Goal: Information Seeking & Learning: Learn about a topic

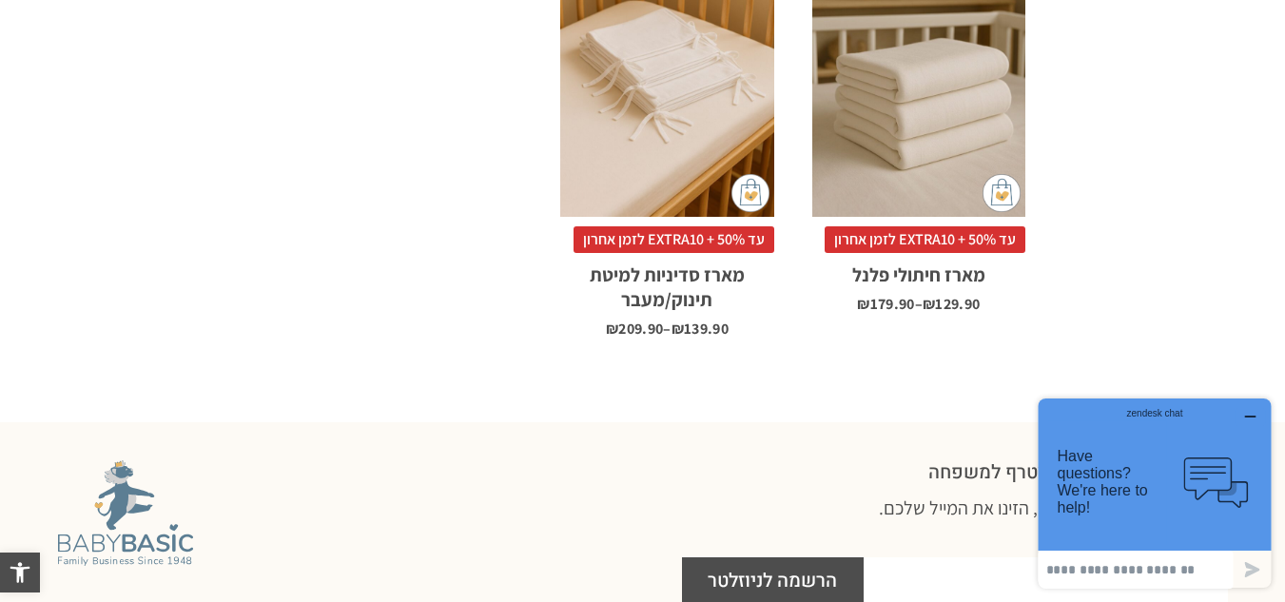
scroll to position [2218, 0]
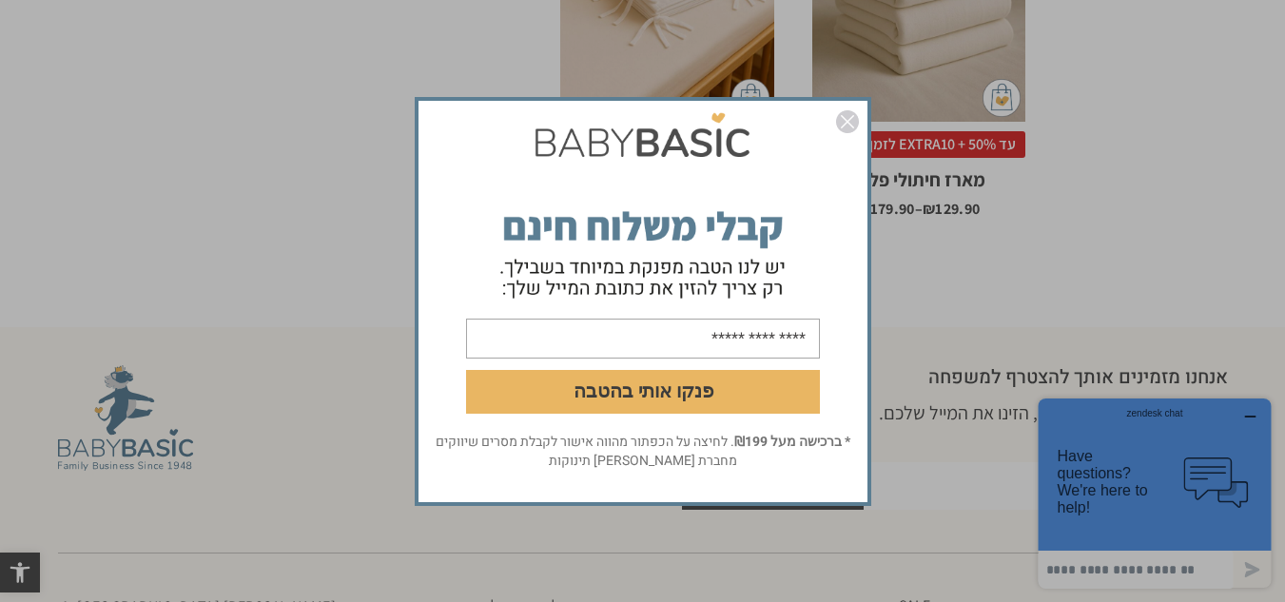
click at [851, 127] on img "סגור" at bounding box center [847, 121] width 23 height 23
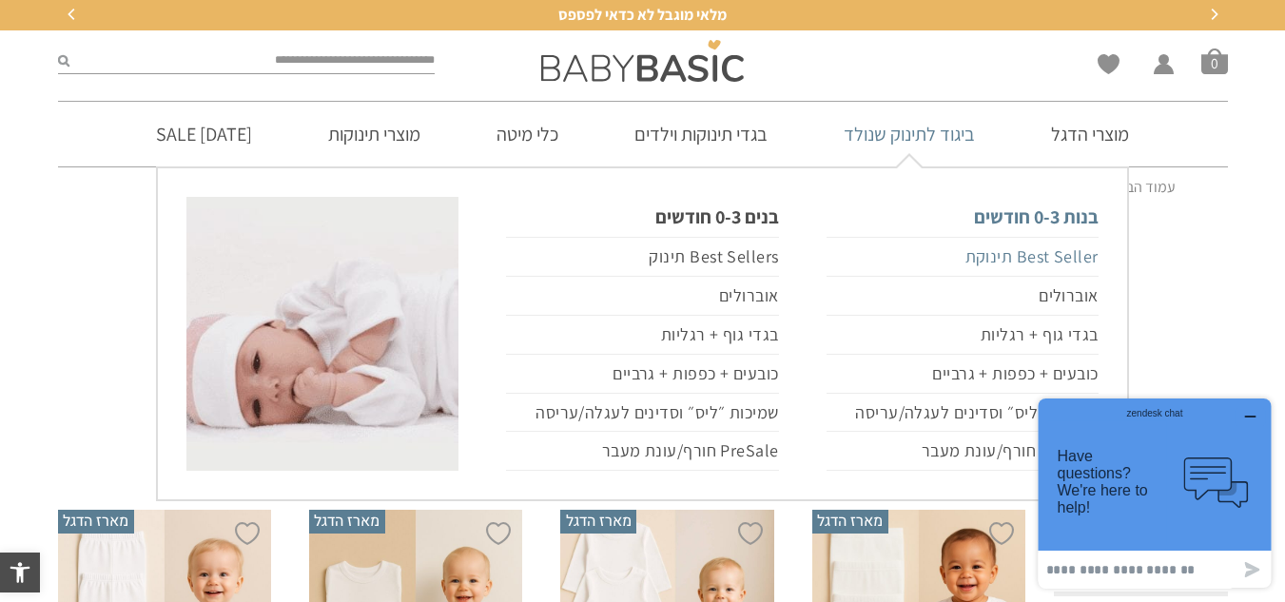
scroll to position [95, 0]
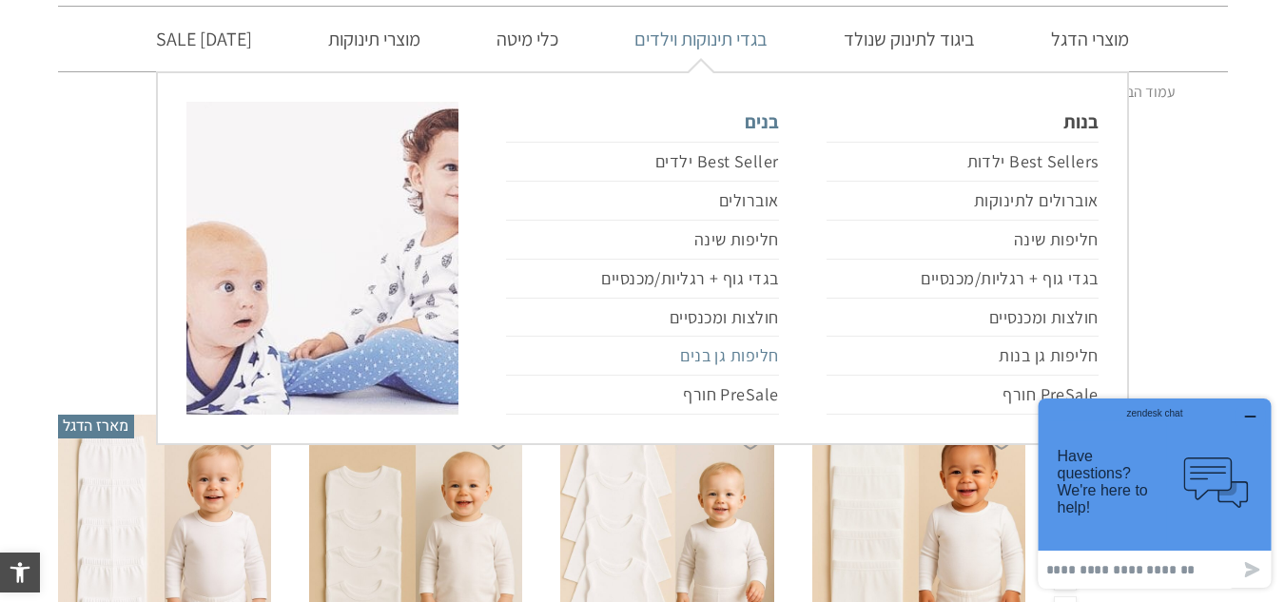
click at [728, 353] on link "חליפות גן בנים" at bounding box center [642, 356] width 272 height 39
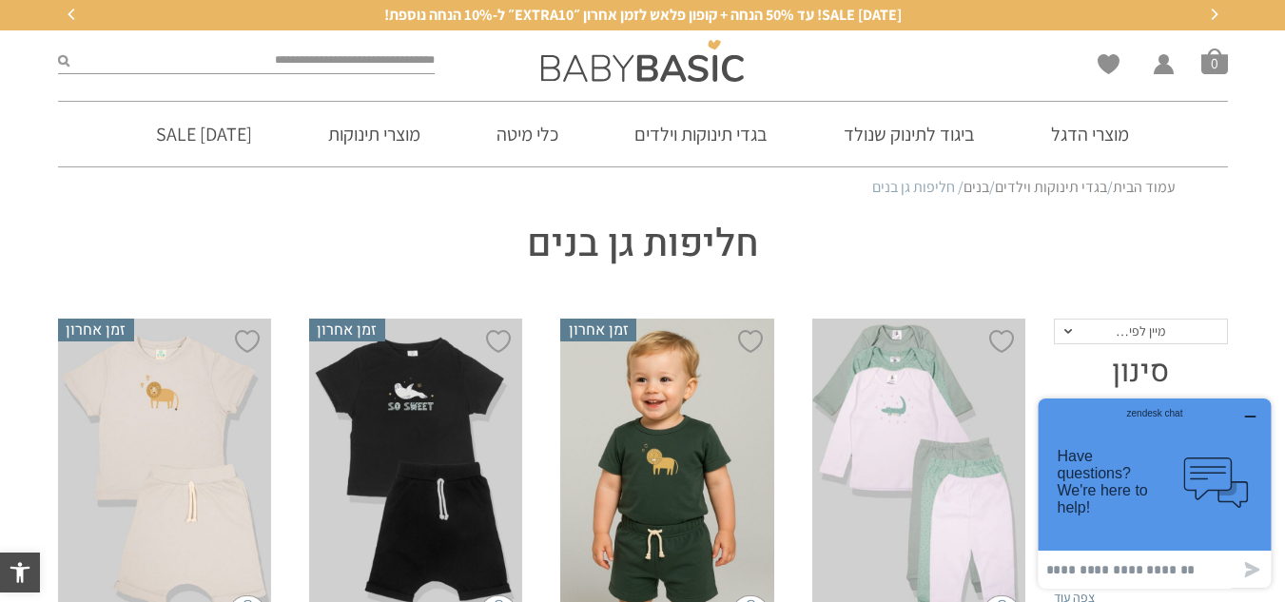
click at [365, 68] on input "search" at bounding box center [252, 60] width 366 height 25
click at [58, 48] on button "submit" at bounding box center [63, 60] width 11 height 25
click at [371, 65] on input "****" at bounding box center [252, 60] width 366 height 25
type input "*"
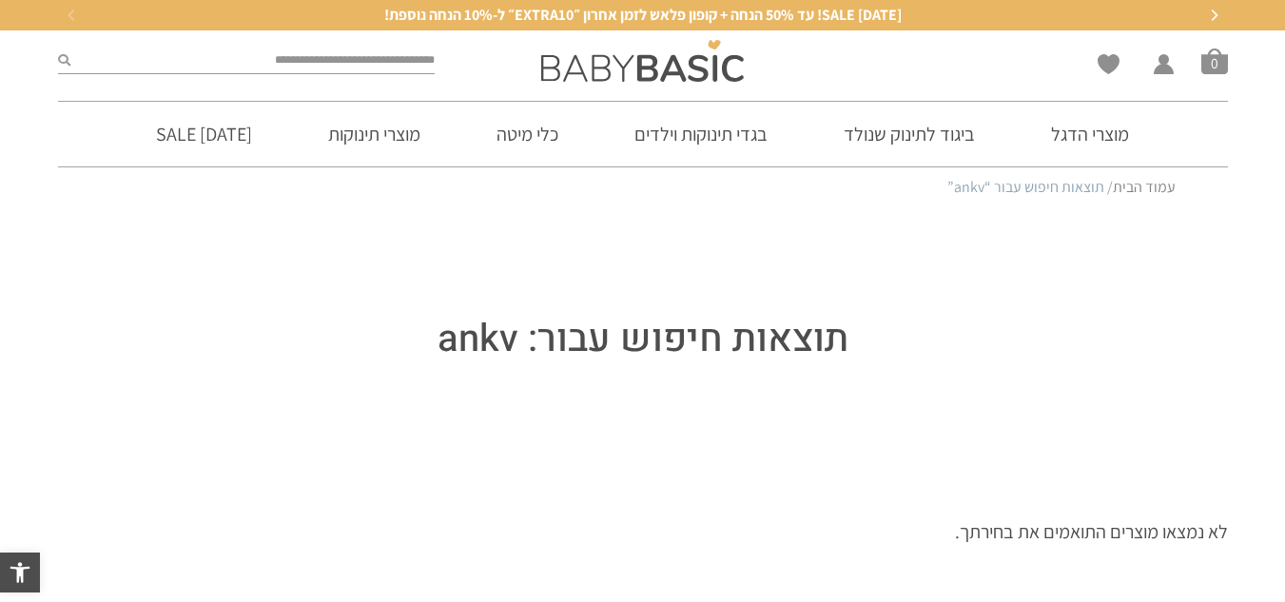
click at [411, 55] on input "search" at bounding box center [252, 60] width 365 height 25
type input "****"
click at [58, 48] on button "submit" at bounding box center [64, 60] width 12 height 25
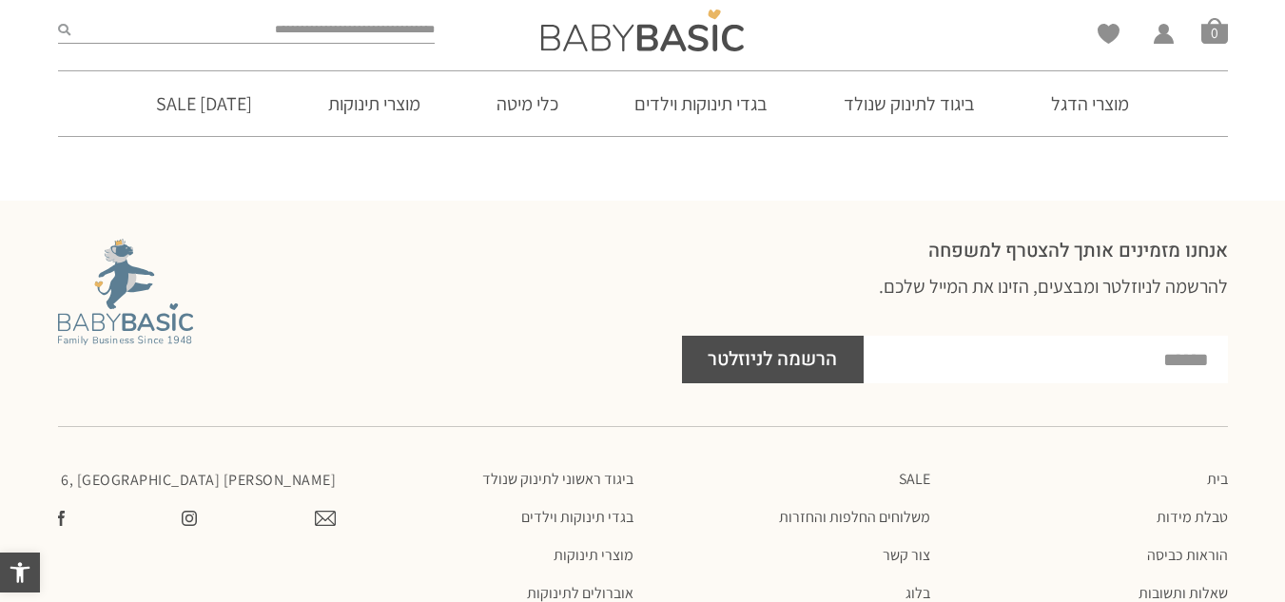
scroll to position [411, 0]
drag, startPoint x: 695, startPoint y: 55, endPoint x: 720, endPoint y: 39, distance: 29.5
click at [695, 55] on div at bounding box center [642, 30] width 397 height 61
click img
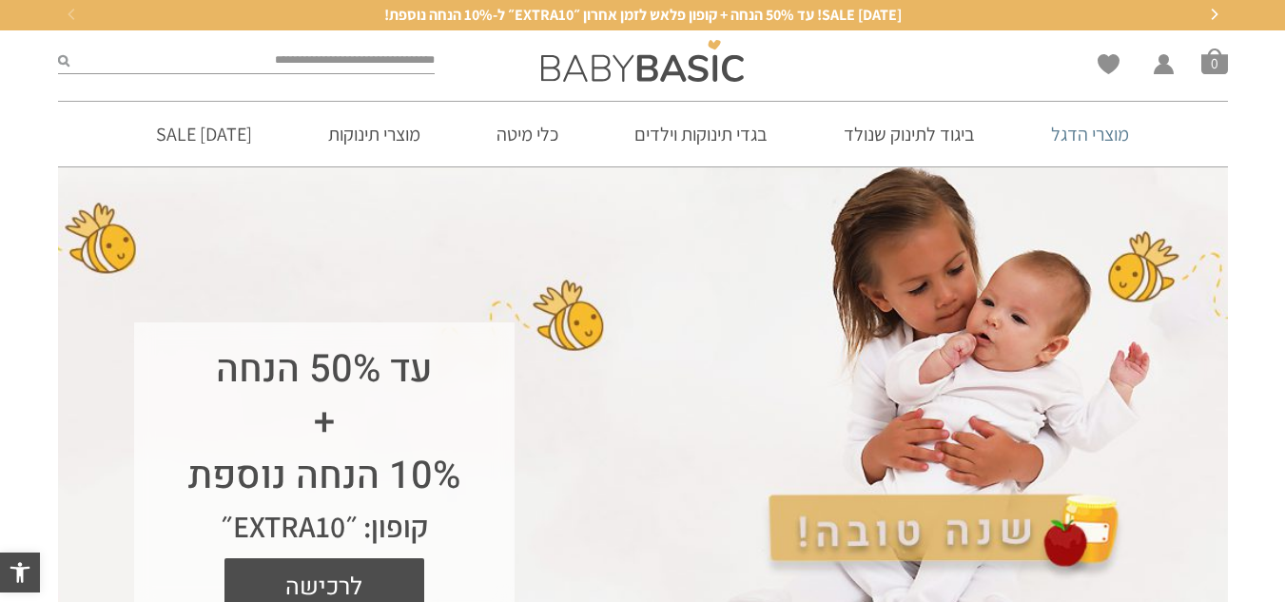
click at [1068, 131] on link "מוצרי הדגל" at bounding box center [1089, 134] width 135 height 65
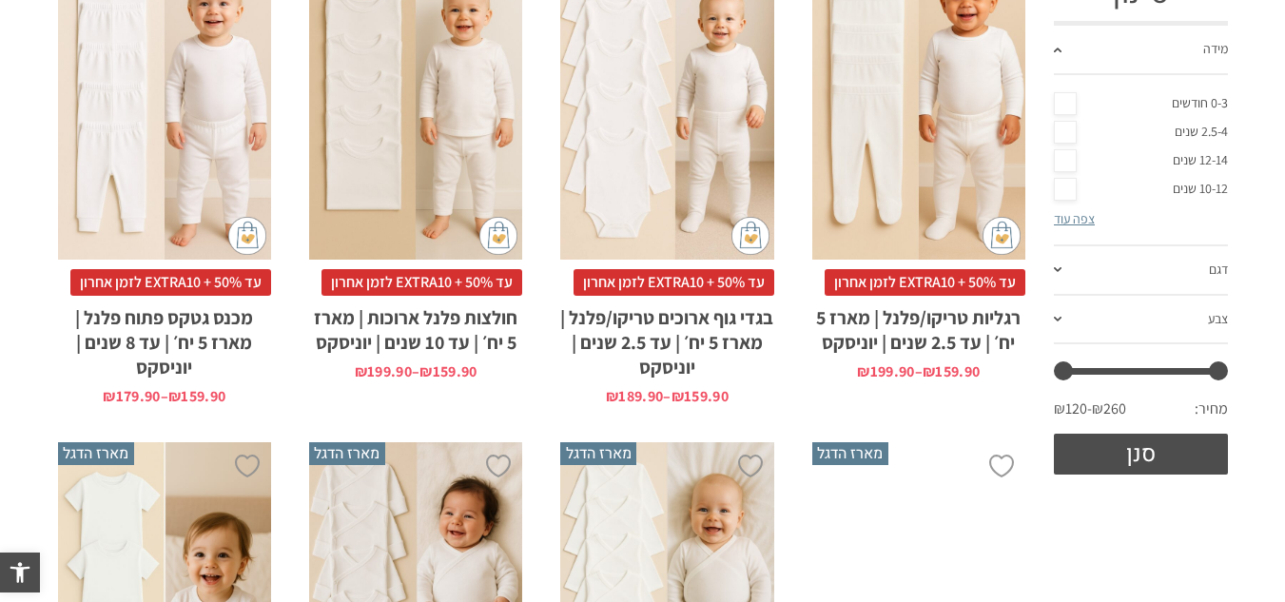
scroll to position [95, 0]
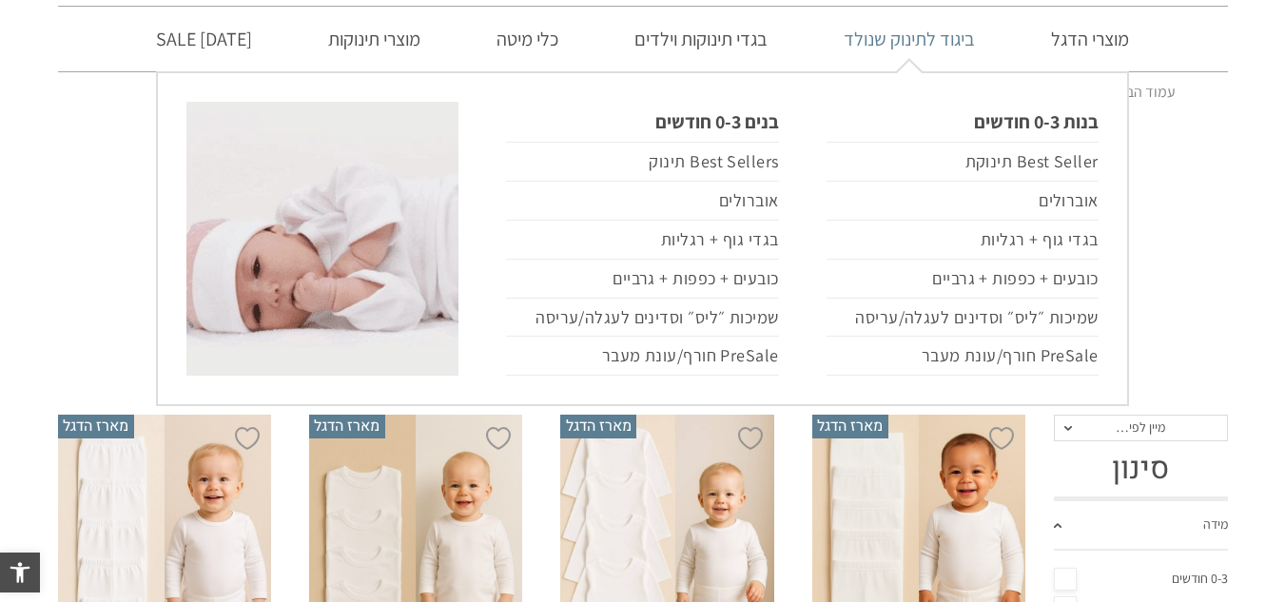
click at [935, 44] on link "ביגוד לתינוק שנולד" at bounding box center [909, 39] width 188 height 65
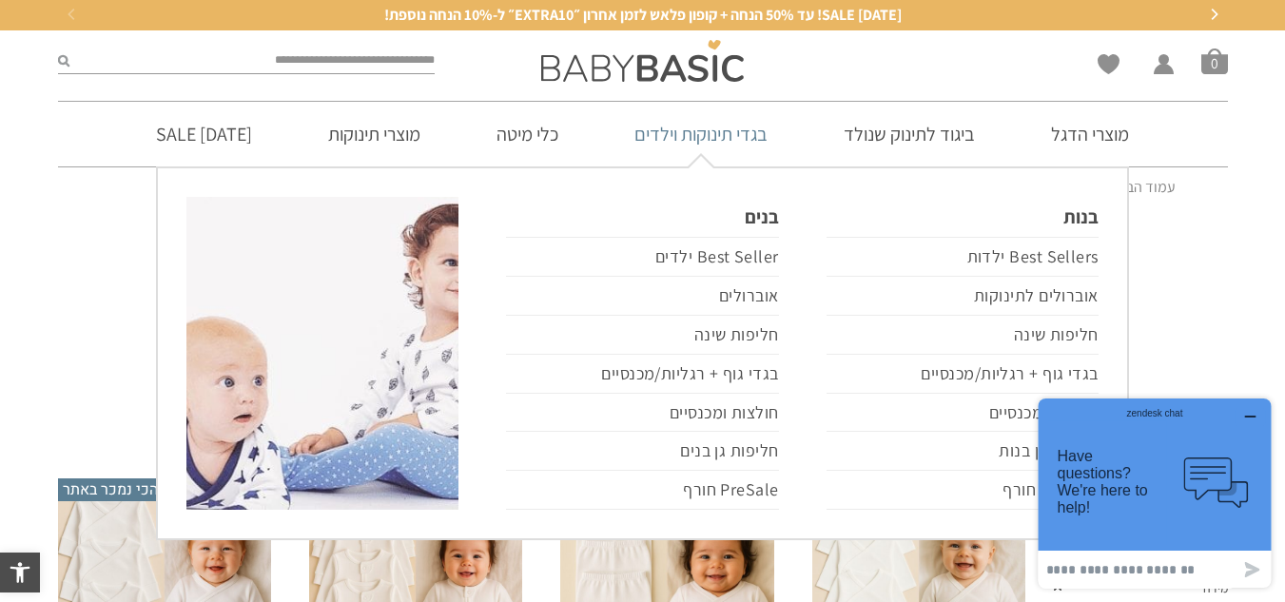
click at [722, 130] on link "בגדי תינוקות וילדים" at bounding box center [701, 134] width 190 height 65
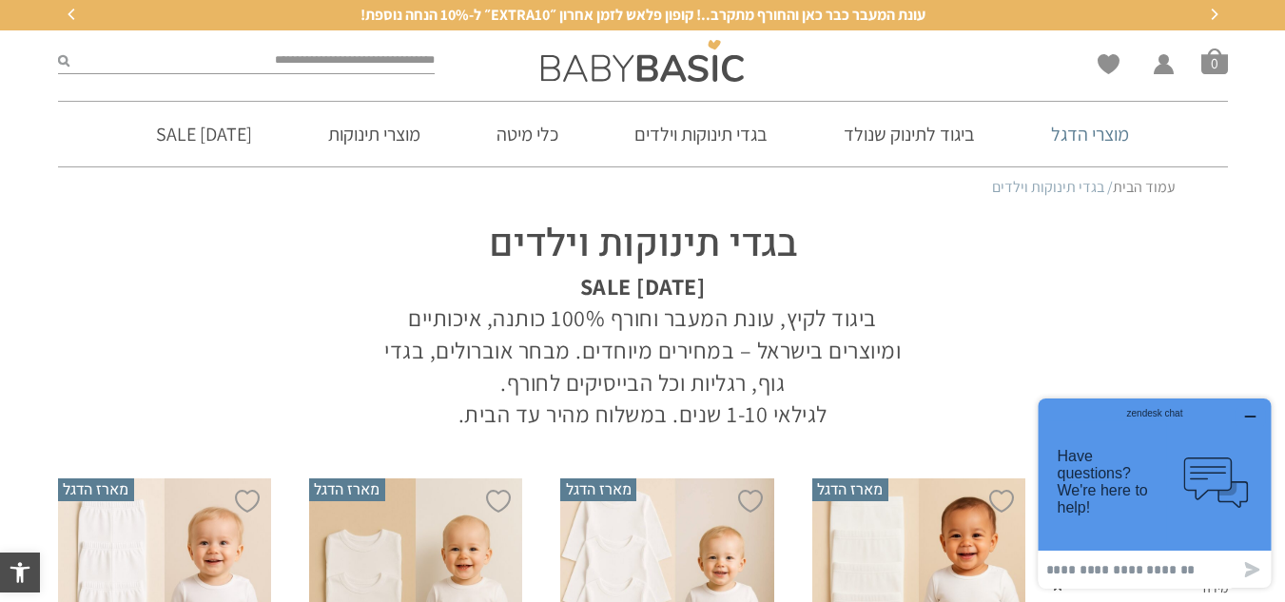
click at [1097, 150] on link "מוצרי הדגל" at bounding box center [1089, 134] width 135 height 65
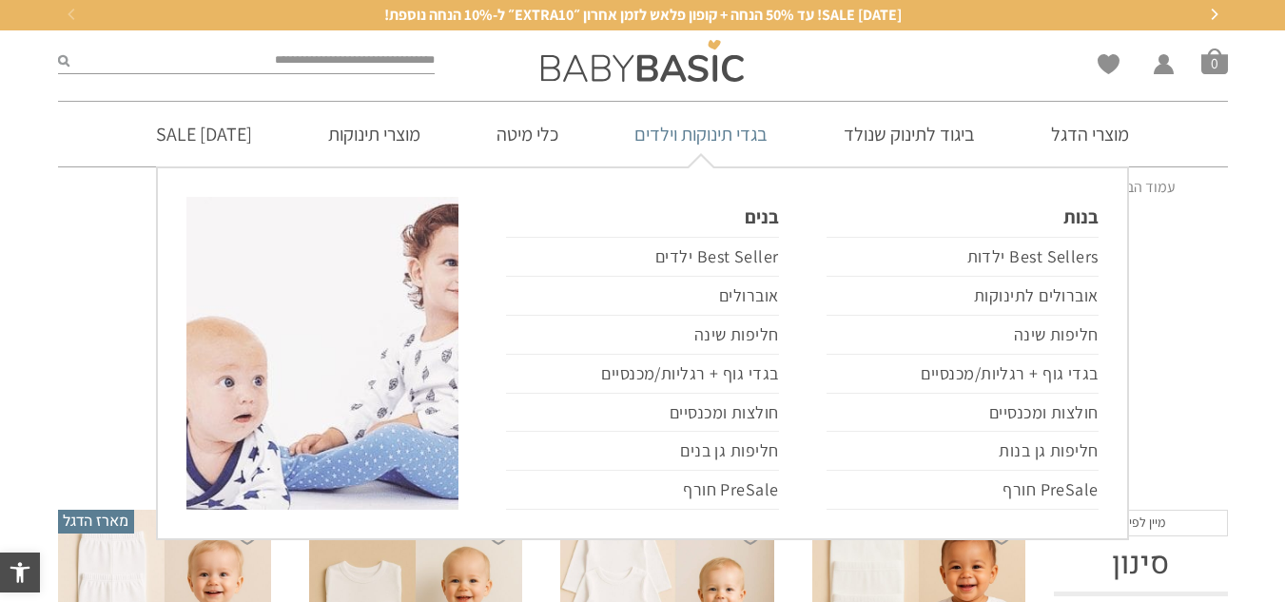
click at [680, 133] on link "בגדי תינוקות וילדים" at bounding box center [701, 134] width 190 height 65
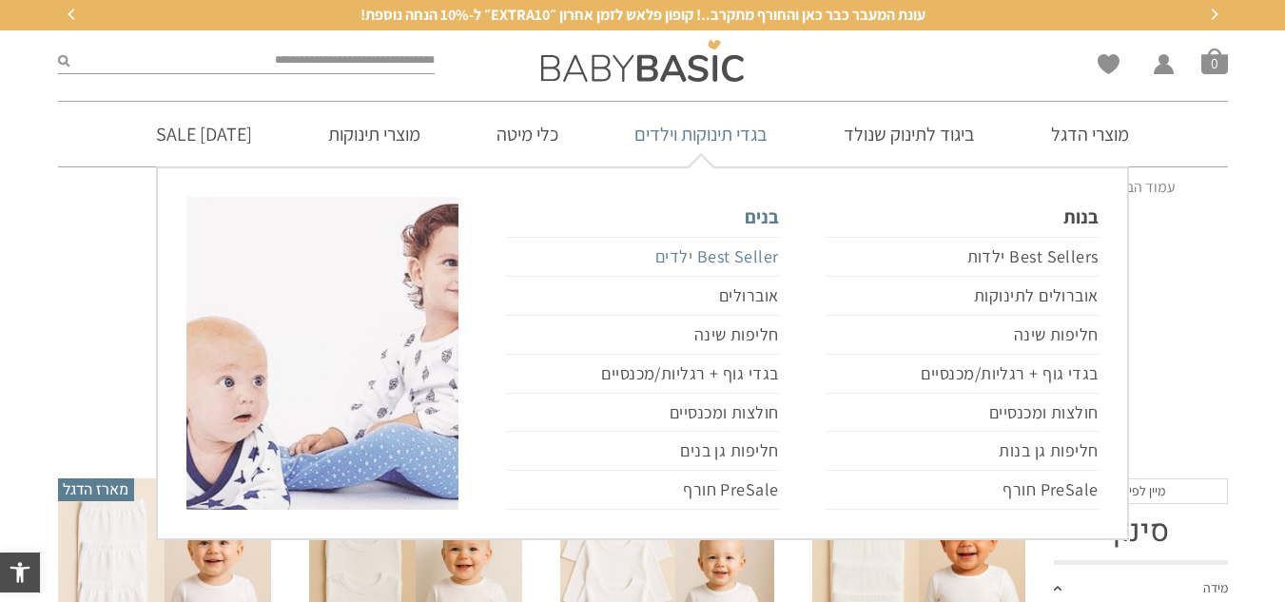
click at [750, 260] on link "Best Seller ילדים" at bounding box center [642, 257] width 272 height 40
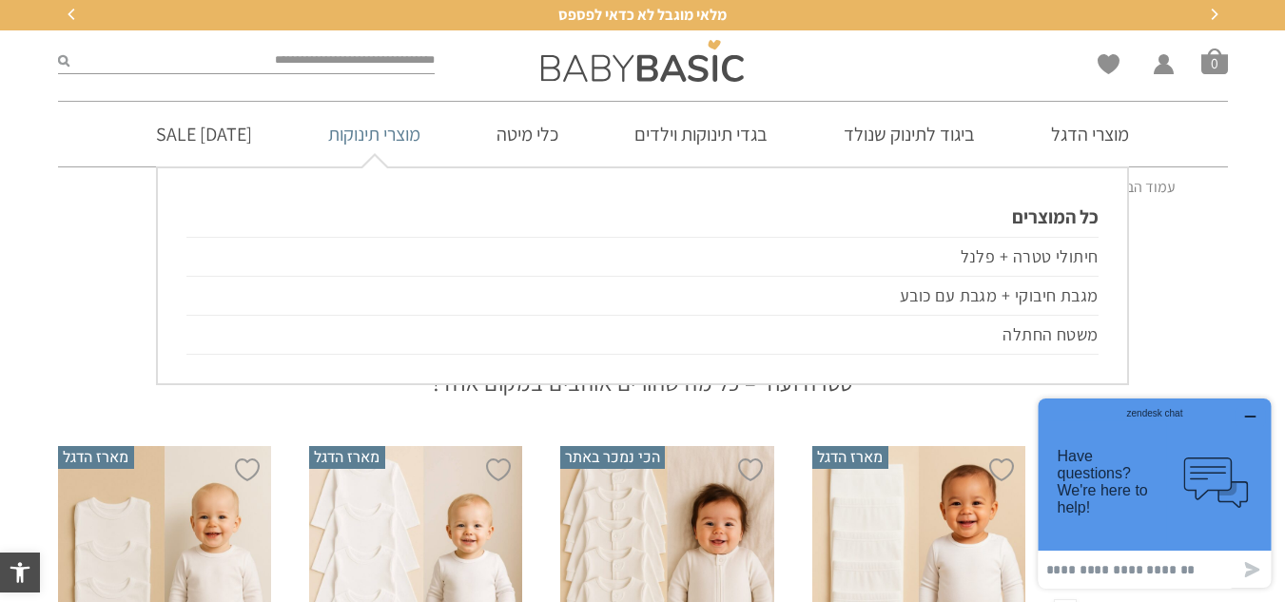
click at [387, 133] on link "מוצרי תינוקות" at bounding box center [374, 134] width 149 height 65
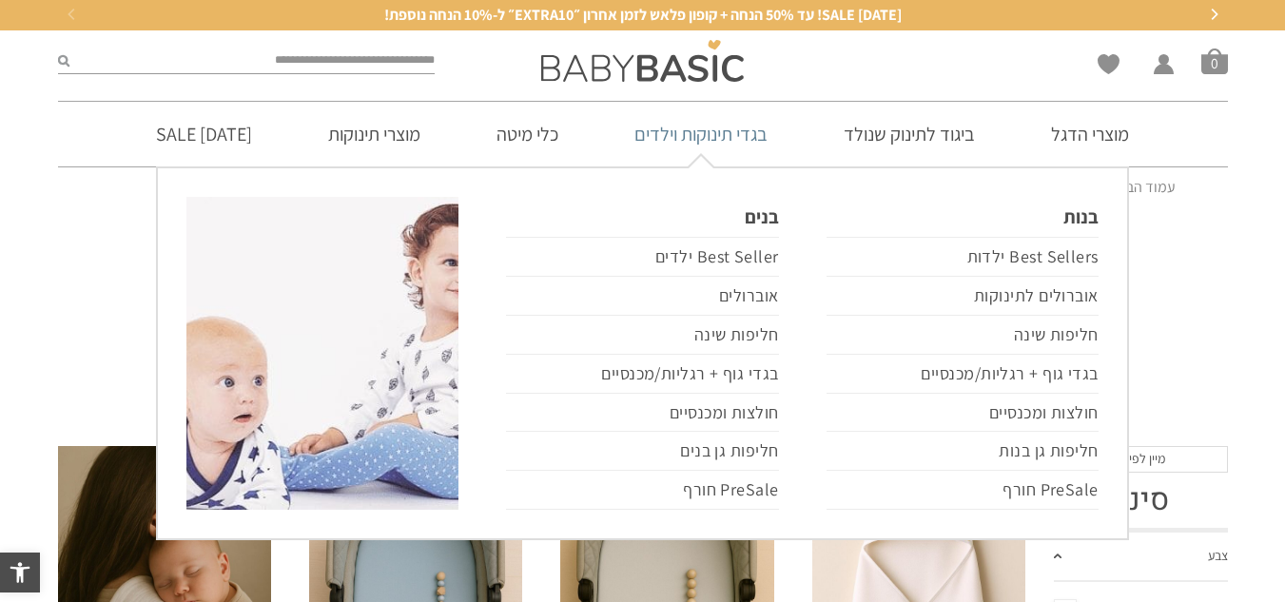
click at [693, 138] on link "בגדי תינוקות וילדים" at bounding box center [701, 134] width 190 height 65
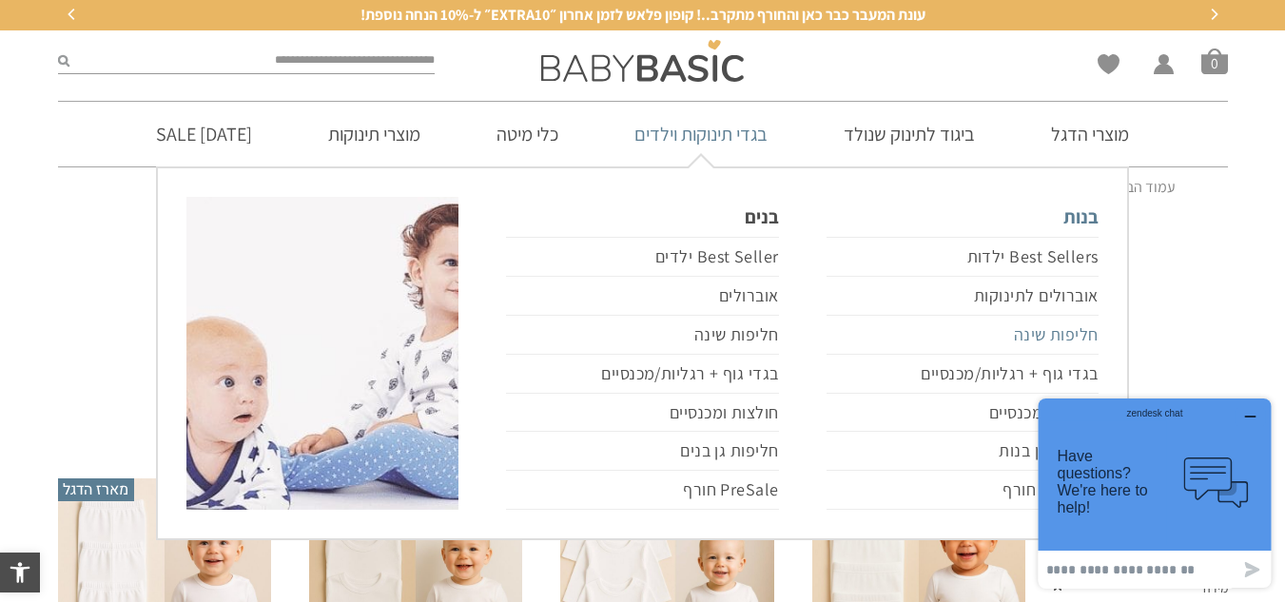
drag, startPoint x: 747, startPoint y: 252, endPoint x: 990, endPoint y: 321, distance: 252.2
click at [747, 252] on link "Best Seller ילדים" at bounding box center [642, 257] width 272 height 40
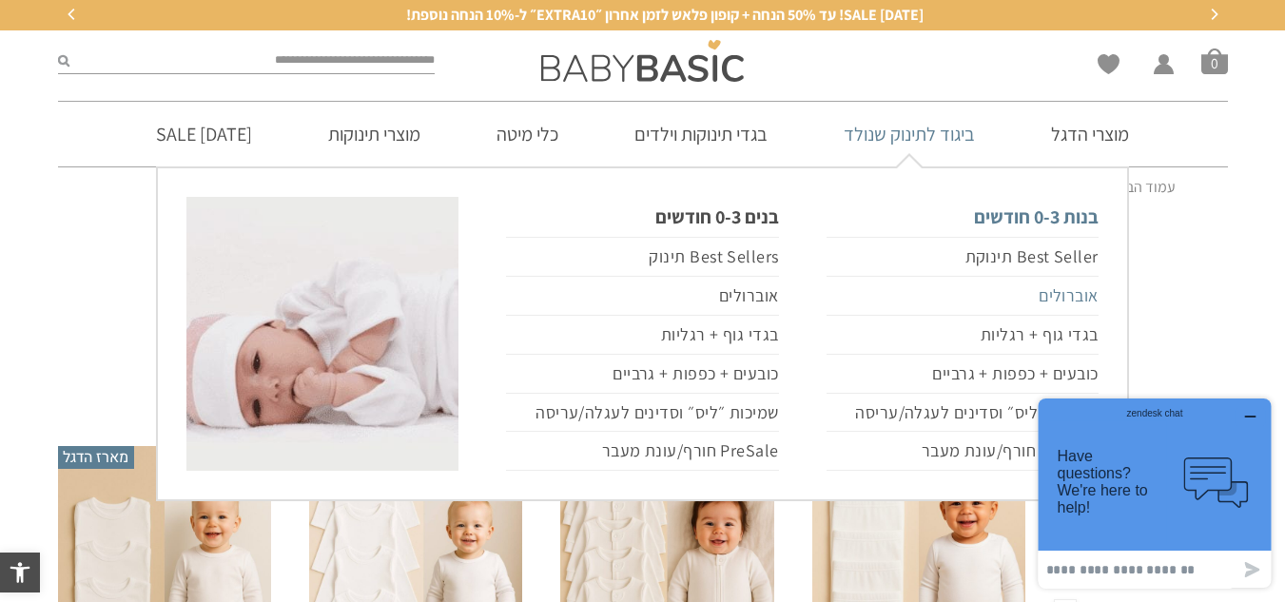
click at [1054, 287] on link "אוברולים" at bounding box center [962, 296] width 272 height 39
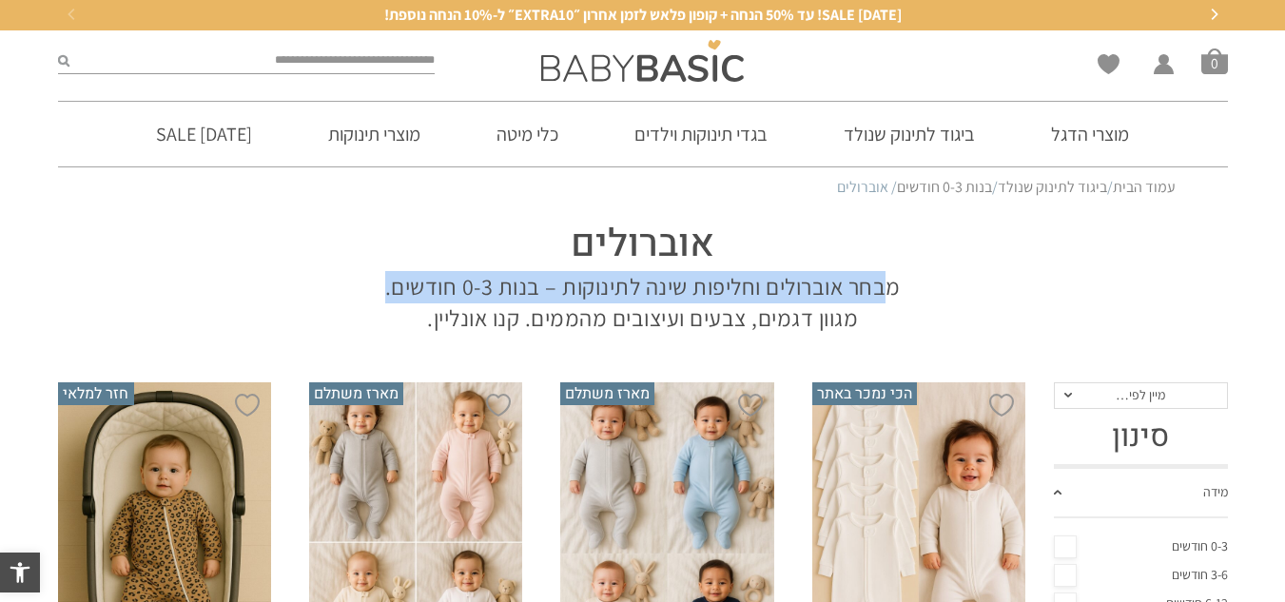
drag, startPoint x: 890, startPoint y: 283, endPoint x: 351, endPoint y: 282, distance: 539.2
click at [351, 282] on section "אוברולים מבחר אוברולים וחליפות שינה לתינוקות – בנות 0-3 חודשים. מגוון דגמים, צב…" at bounding box center [643, 271] width 1170 height 126
copy p "בחר אוברולים וחליפות שינה לתינוקות – בנות 0-3 חודשים."
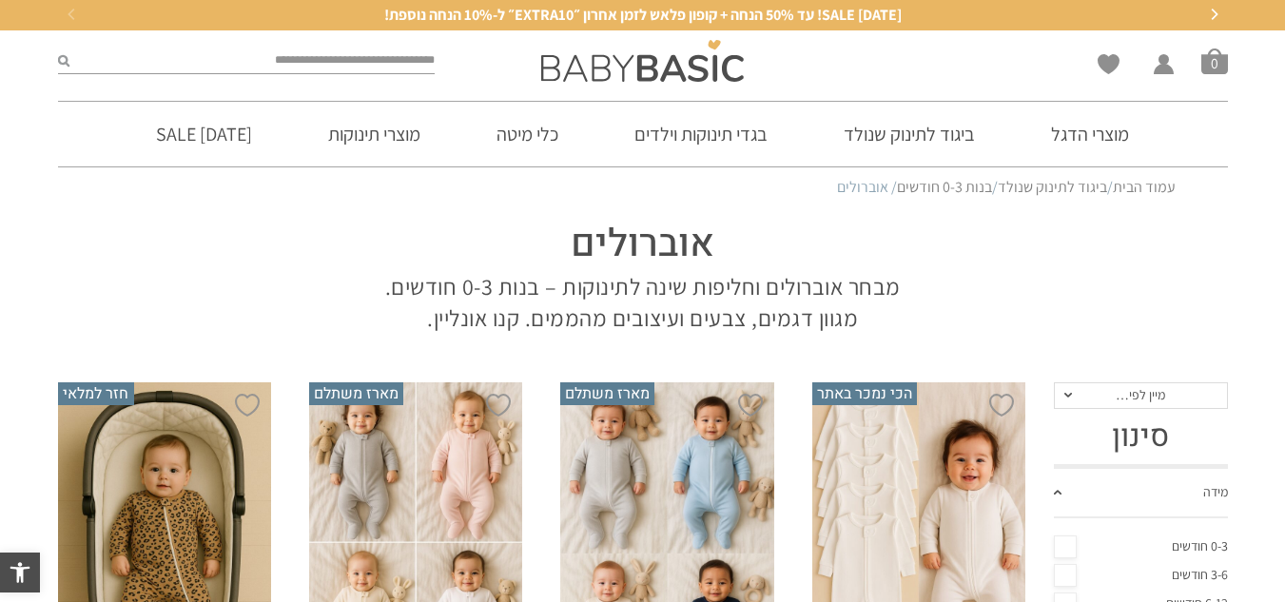
click at [786, 315] on p "מבחר אוברולים וחליפות שינה לתינוקות – בנות 0-3 חודשים. מגוון דגמים, צבעים ועיצו…" at bounding box center [643, 303] width 542 height 64
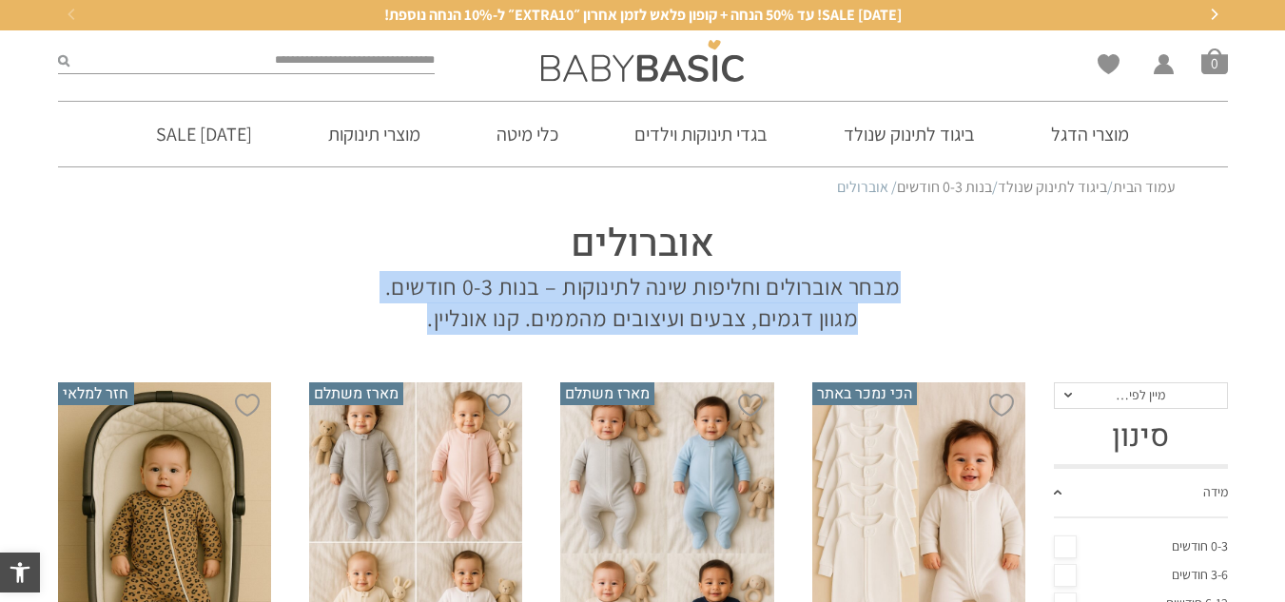
click at [786, 315] on p "מבחר אוברולים וחליפות שינה לתינוקות – בנות 0-3 חודשים. מגוון דגמים, צבעים ועיצו…" at bounding box center [643, 303] width 542 height 64
click at [597, 302] on p "מבחר אוברולים וחליפות שינה לתינוקות – בנות 0-3 חודשים. מגוון דגמים, צבעים ועיצו…" at bounding box center [643, 303] width 542 height 64
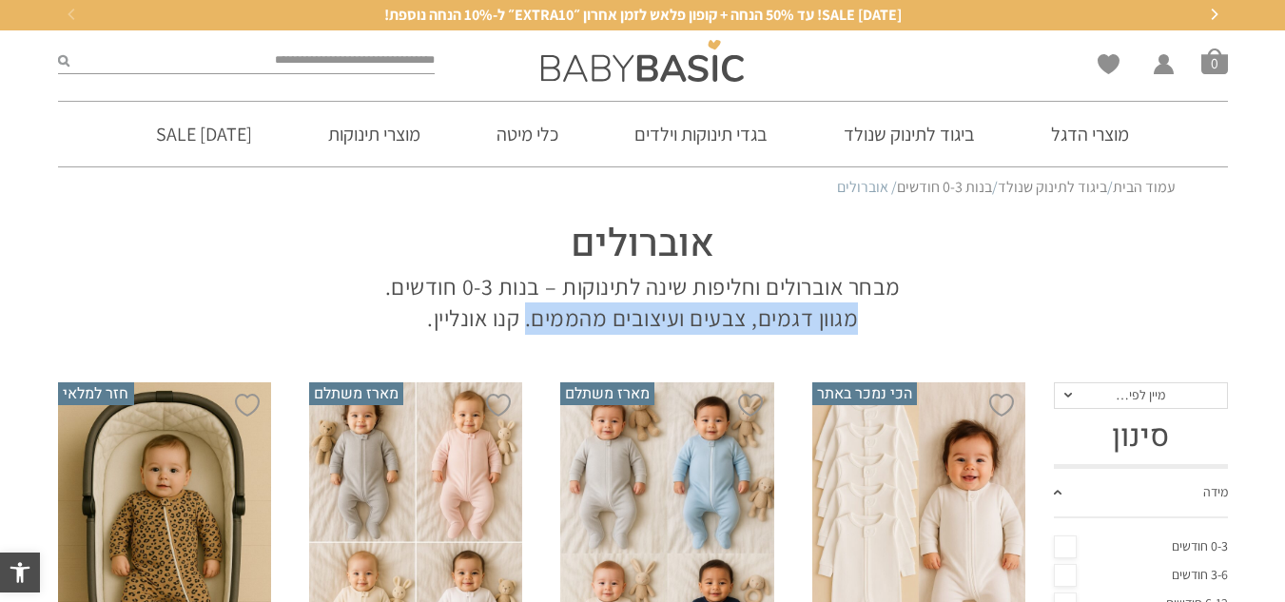
drag, startPoint x: 528, startPoint y: 317, endPoint x: 1016, endPoint y: 317, distance: 487.8
click at [1016, 317] on section "אוברולים מבחר אוברולים וחליפות שינה לתינוקות – בנות 0-3 חודשים. מגוון דגמים, צב…" at bounding box center [643, 271] width 1170 height 126
copy p "מגוון דגמים, צבעים ועיצובים מהממים."
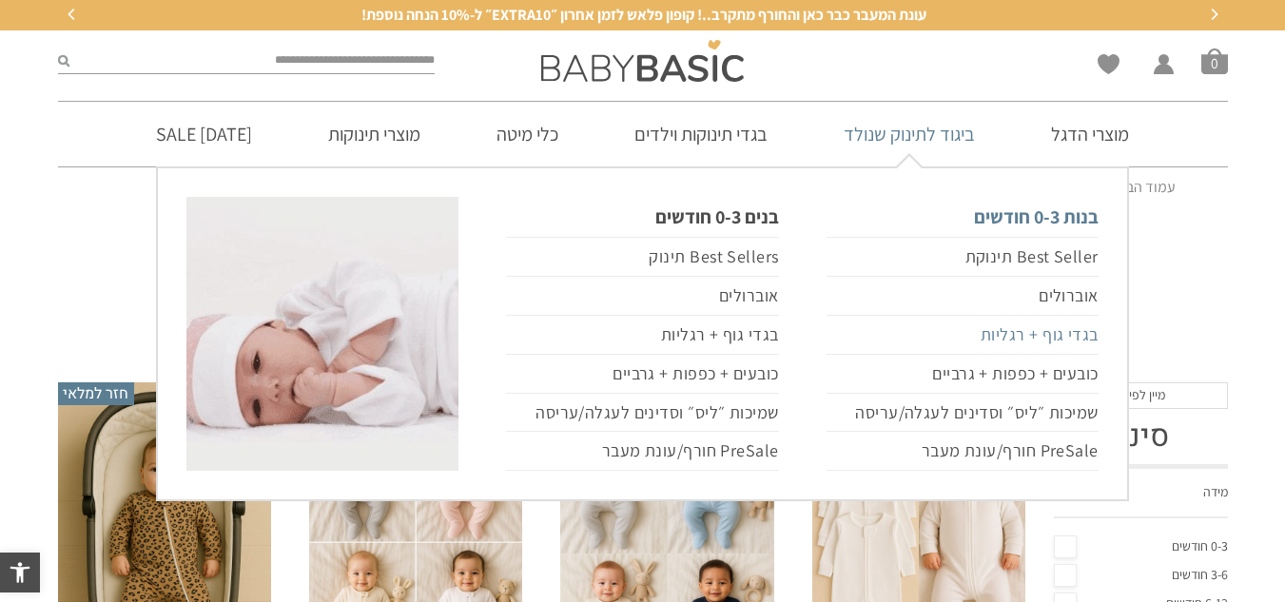
click at [1072, 339] on link "בגדי גוף + רגליות" at bounding box center [962, 335] width 272 height 39
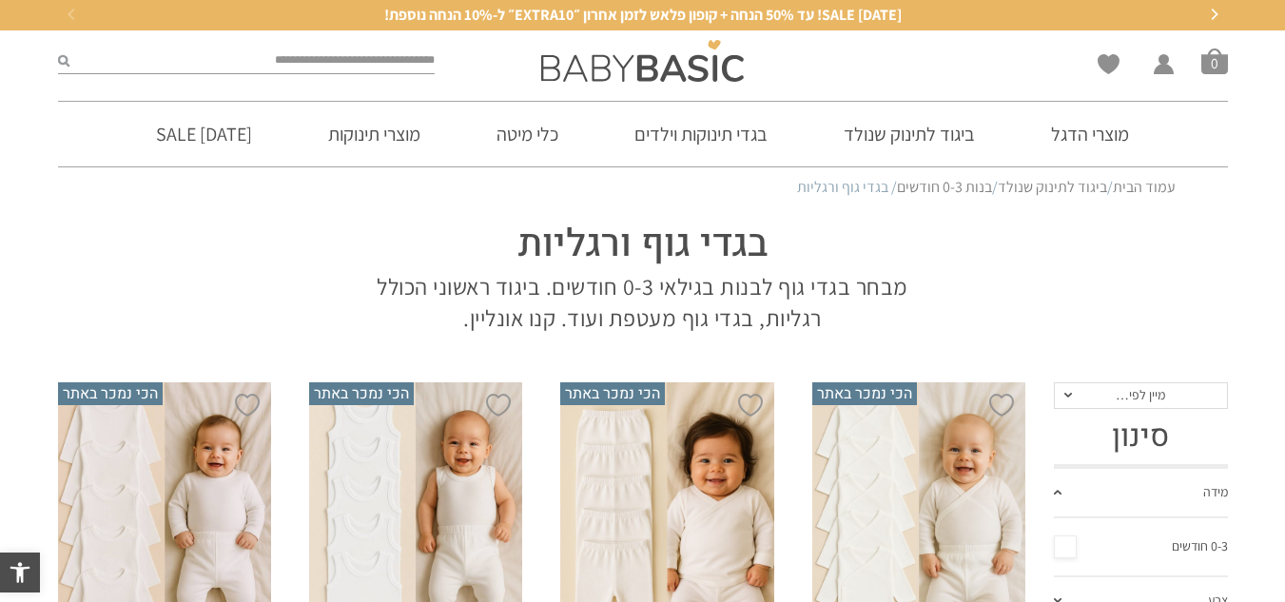
drag, startPoint x: 781, startPoint y: 197, endPoint x: 456, endPoint y: 218, distance: 325.9
copy body "/ בגדי גוף ורגליות בגדי גוף ורגליות"
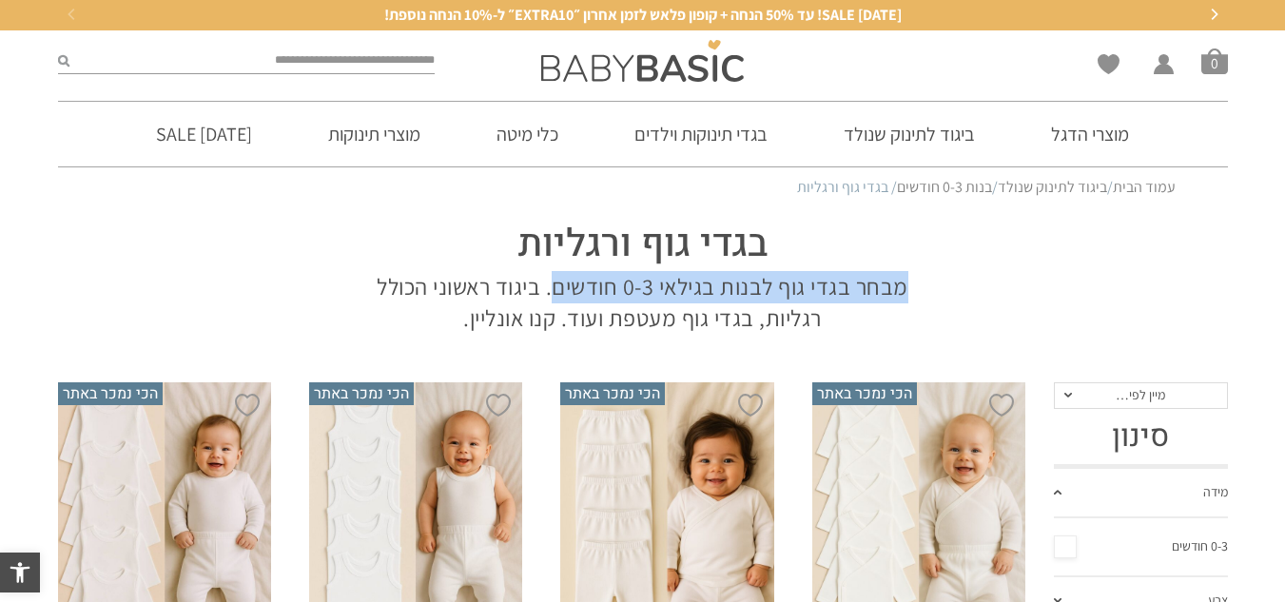
drag, startPoint x: 912, startPoint y: 282, endPoint x: 552, endPoint y: 286, distance: 360.4
click at [552, 286] on p "מבחר בגדי גוף לבנות בגילאי 0-3 חודשים. ביגוד ראשוני הכולל רגליות, בגדי גוף מעטפ…" at bounding box center [643, 303] width 542 height 64
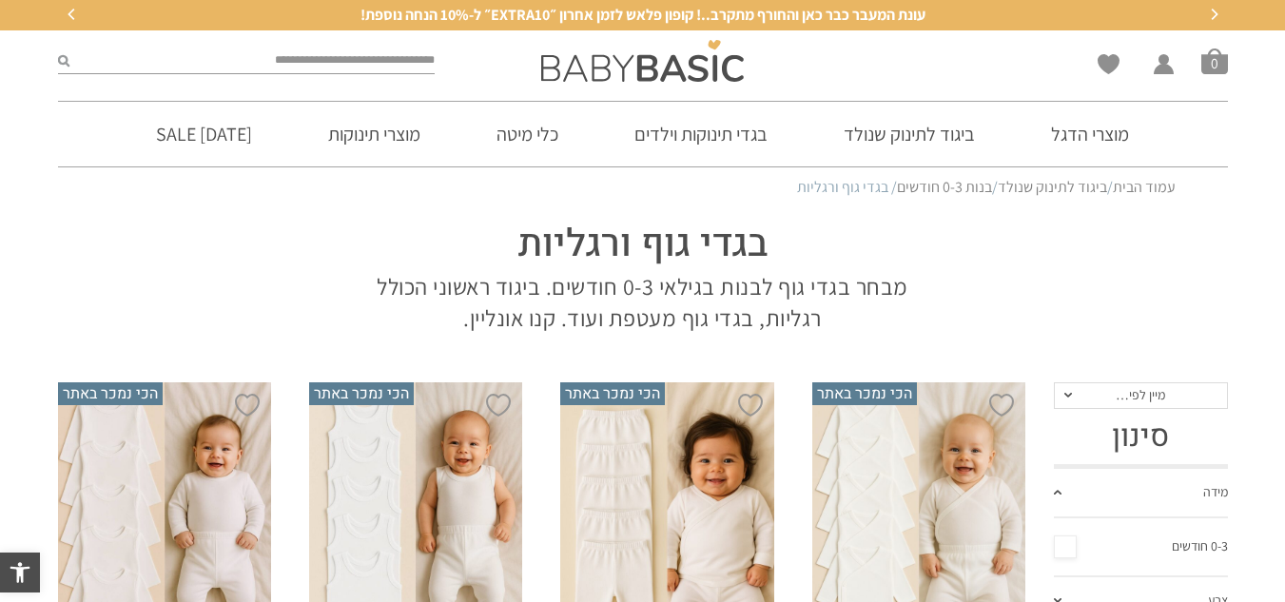
click at [887, 303] on p "מבחר בגדי גוף לבנות בגילאי 0-3 חודשים. ביגוד ראשוני הכולל רגליות, בגדי גוף מעטפ…" at bounding box center [643, 303] width 542 height 64
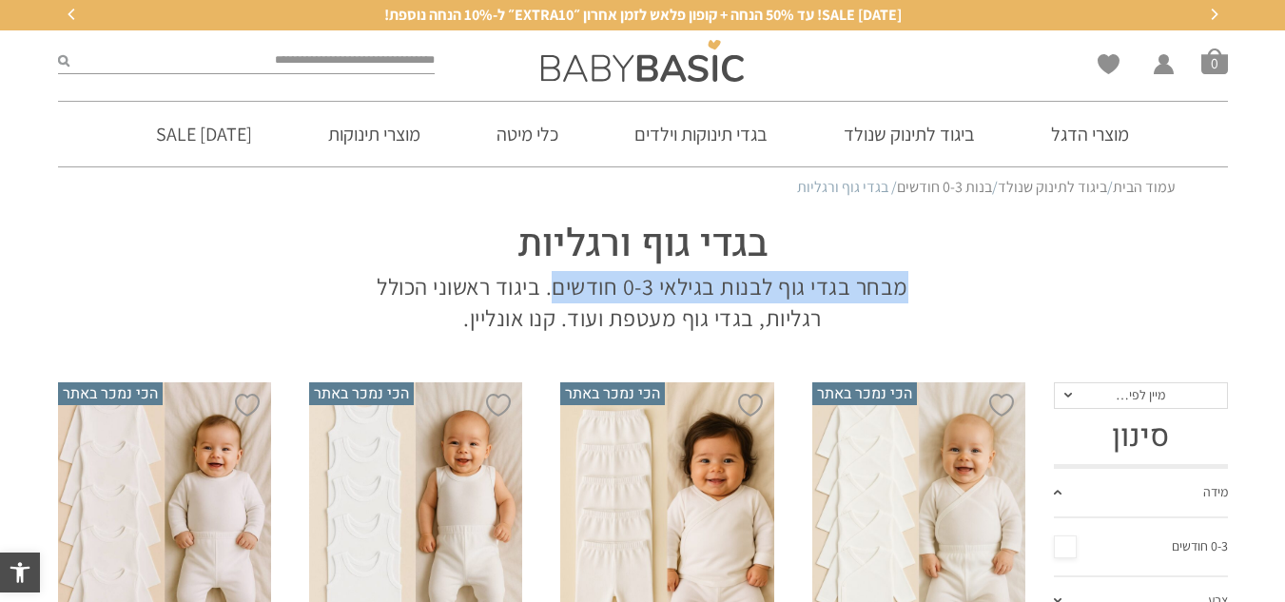
drag, startPoint x: 922, startPoint y: 283, endPoint x: 553, endPoint y: 280, distance: 369.0
click at [553, 280] on div "בגדי גוף ורגליות מבחר בגדי גוף לבנות בגילאי 0-3 חודשים. ביגוד ראשוני הכולל רגלי…" at bounding box center [643, 271] width 580 height 126
copy p "מבחר בגדי גוף לבנות בגילאי 0-3 חודשים"
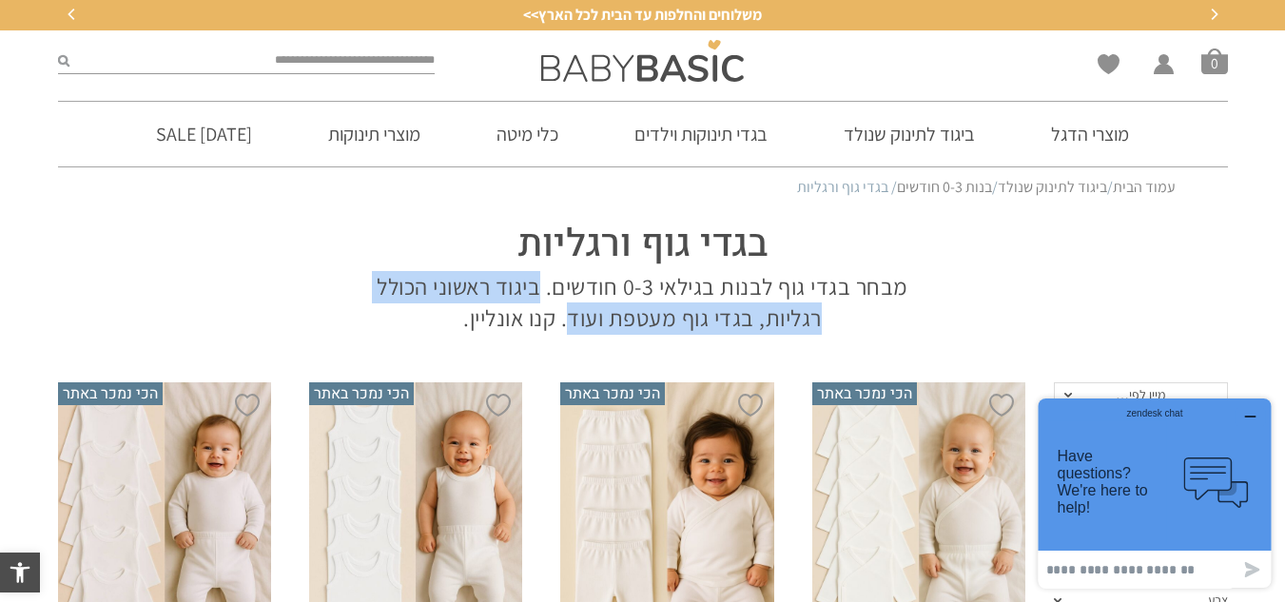
drag, startPoint x: 544, startPoint y: 283, endPoint x: 571, endPoint y: 324, distance: 48.8
click at [571, 324] on p "מבחר בגדי גוף לבנות בגילאי 0-3 חודשים. ביגוד ראשוני הכולל רגליות, בגדי גוף מעטפ…" at bounding box center [643, 303] width 542 height 64
copy p "ביגוד ראשוני הכולל רגליות, בגדי גוף מעטפת ועוד"
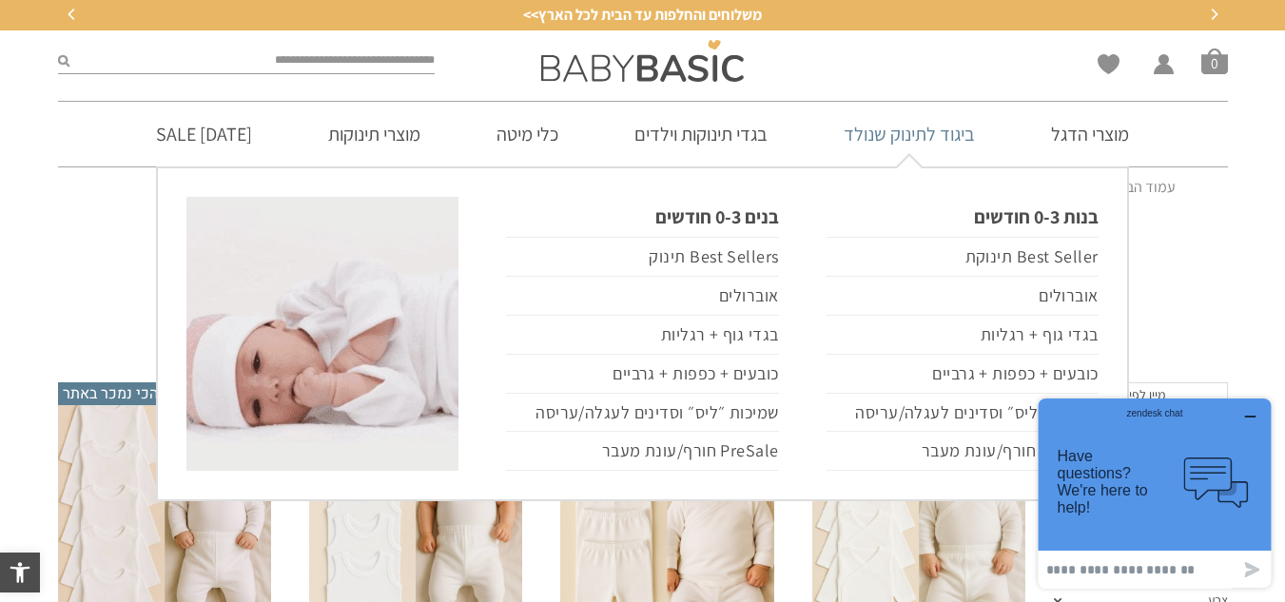
click at [930, 143] on link "ביגוד לתינוק שנולד" at bounding box center [909, 134] width 188 height 65
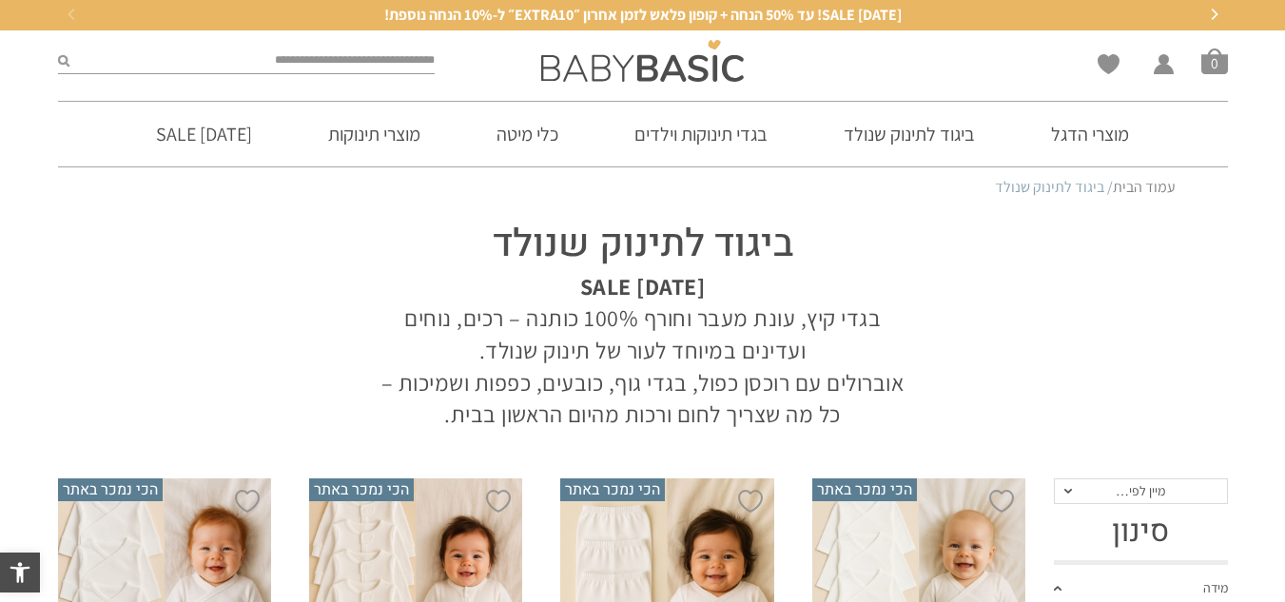
click at [680, 242] on h1 "ביגוד לתינוק שנולד" at bounding box center [643, 244] width 542 height 53
click at [680, 241] on h1 "ביגוד לתינוק שנולד" at bounding box center [643, 244] width 542 height 53
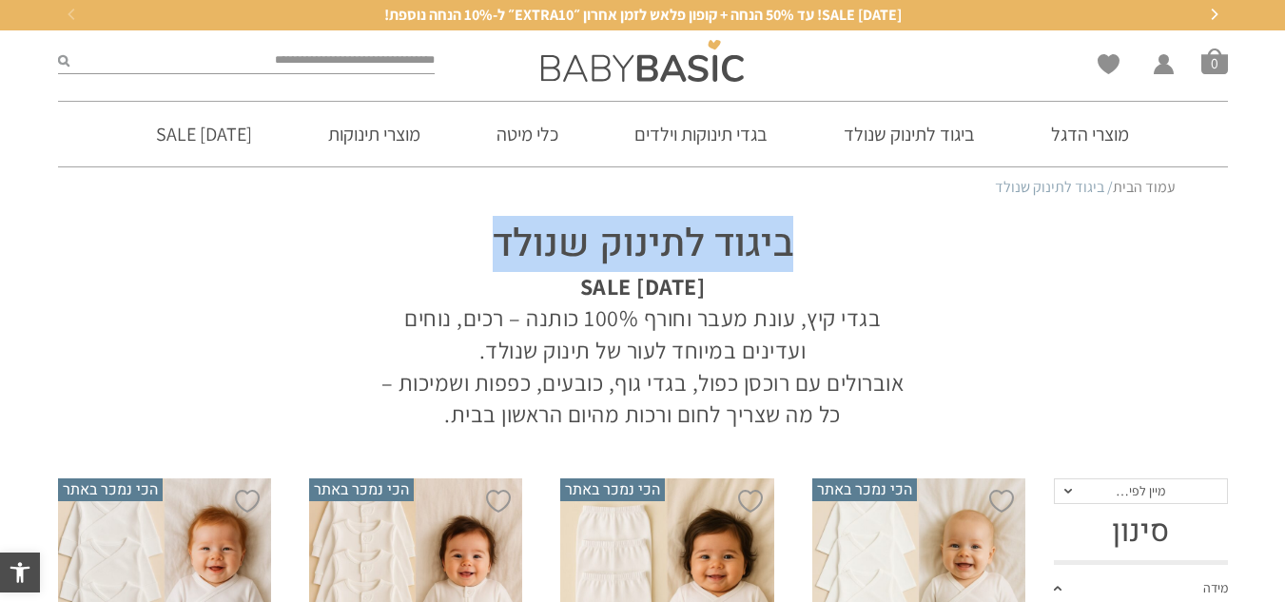
click at [680, 241] on h1 "ביגוד לתינוק שנולד" at bounding box center [643, 244] width 542 height 53
copy div "ביגוד לתינוק שנולד"
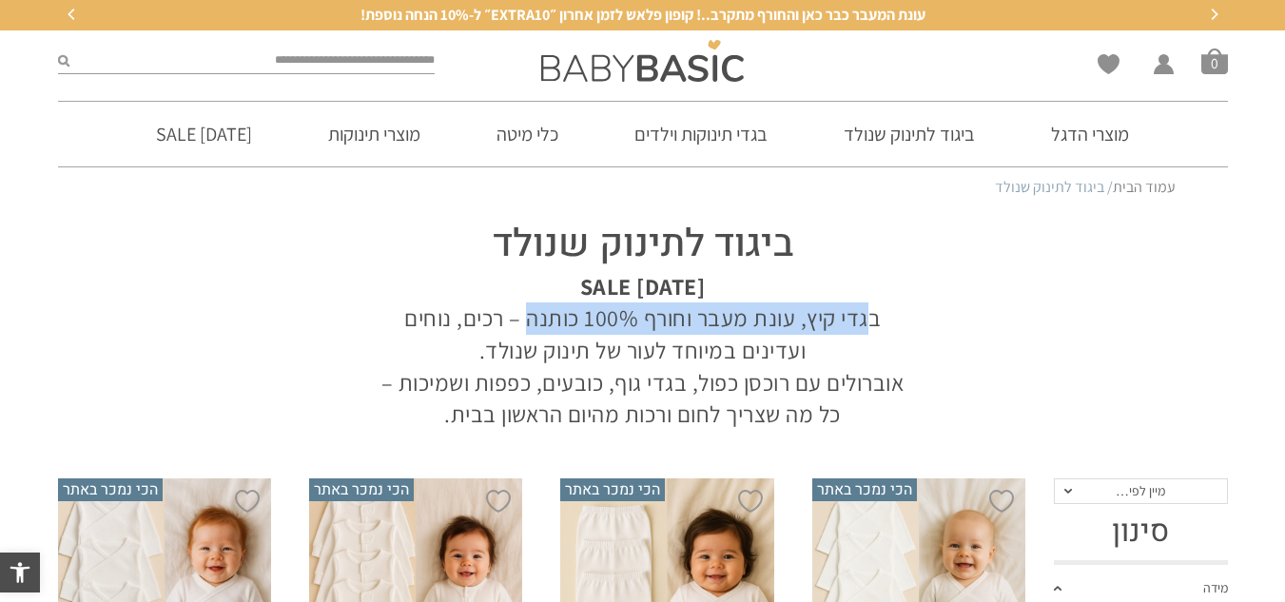
drag, startPoint x: 892, startPoint y: 315, endPoint x: 533, endPoint y: 317, distance: 358.5
click at [533, 317] on p "[DATE] SALE בגדי קיץ, עונת מעבר וחורף 100% כותנה – רכים, נוחים ועדינים במיוחד ל…" at bounding box center [643, 351] width 542 height 160
copy p "בגדי קיץ, עונת מעבר וחורף 100% כותנ"
copy p "בגדי קיץ, עונת מעבר וחורף 100% כותנה"
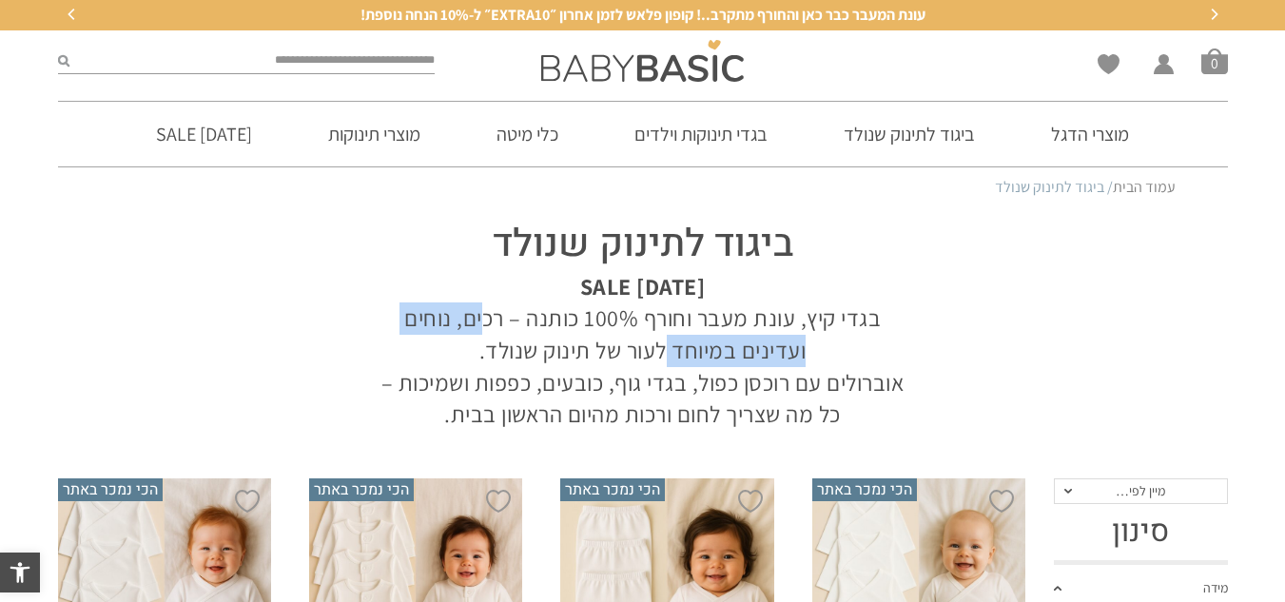
drag, startPoint x: 497, startPoint y: 314, endPoint x: 677, endPoint y: 345, distance: 182.5
click at [677, 345] on p "[DATE] SALE בגדי קיץ, עונת מעבר וחורף 100% כותנה – רכים, נוחים ועדינים במיוחד ל…" at bounding box center [643, 351] width 542 height 160
copy p "כים, נוחים ועדינים במיוחד"
